Goal: Information Seeking & Learning: Find specific fact

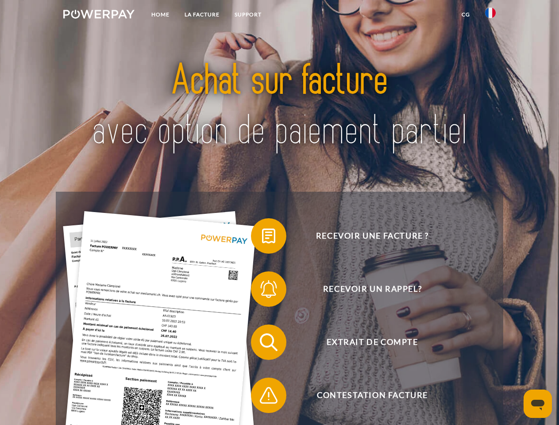
click at [99, 16] on img at bounding box center [98, 14] width 71 height 9
click at [491, 16] on img at bounding box center [490, 13] width 11 height 11
click at [466, 15] on link "CG" at bounding box center [465, 15] width 23 height 16
click at [262, 238] on span at bounding box center [255, 236] width 44 height 44
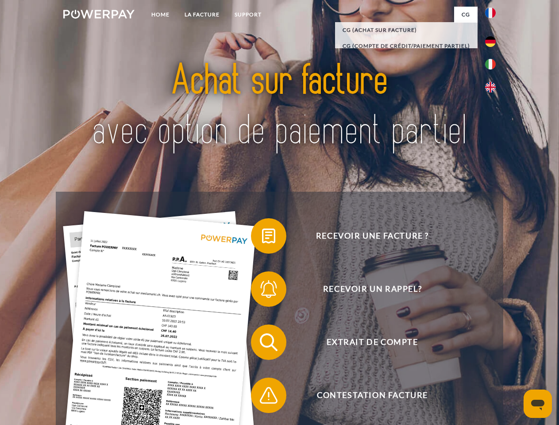
click at [262, 291] on span at bounding box center [255, 289] width 44 height 44
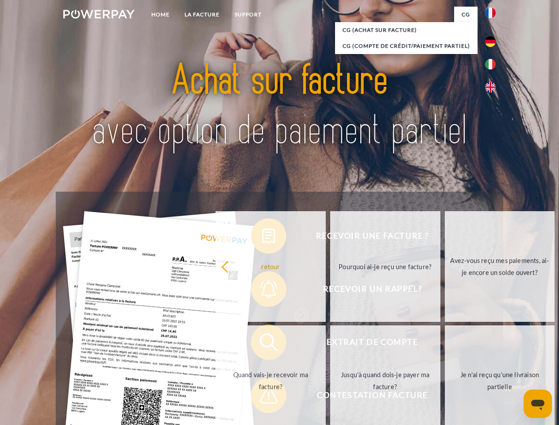
click at [330, 344] on link "Jusqu'à quand dois-je payer ma facture?" at bounding box center [385, 381] width 110 height 111
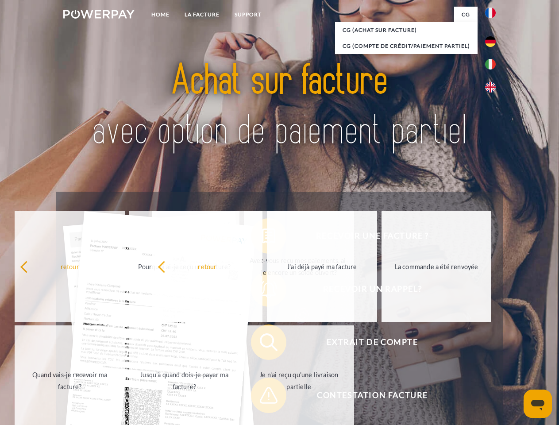
click at [262, 397] on span at bounding box center [255, 395] width 44 height 44
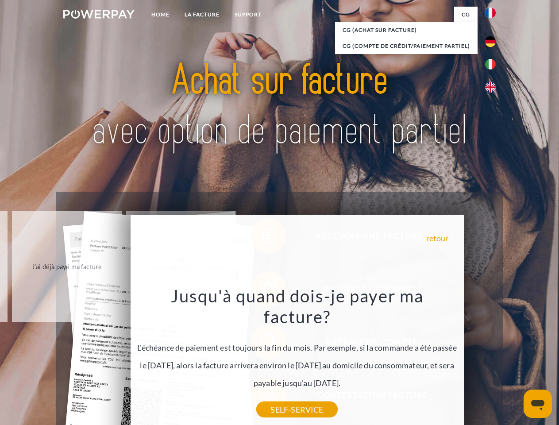
click at [538, 404] on icon "Ouvrir la fenêtre de messagerie" at bounding box center [537, 405] width 13 height 11
